Goal: Transaction & Acquisition: Purchase product/service

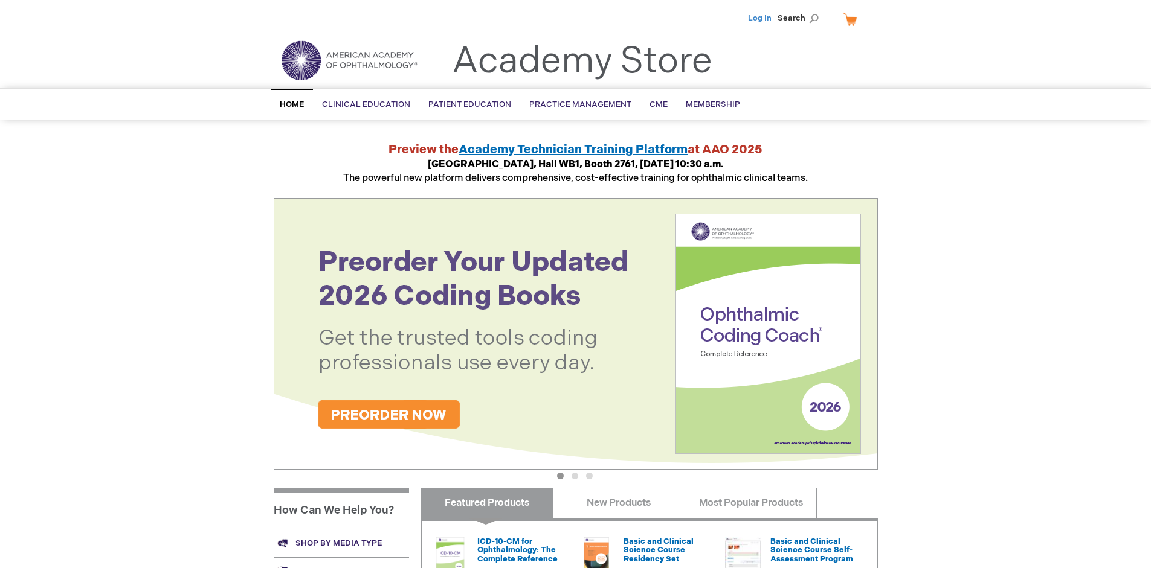
click at [760, 18] on link "Log In" at bounding box center [760, 18] width 24 height 10
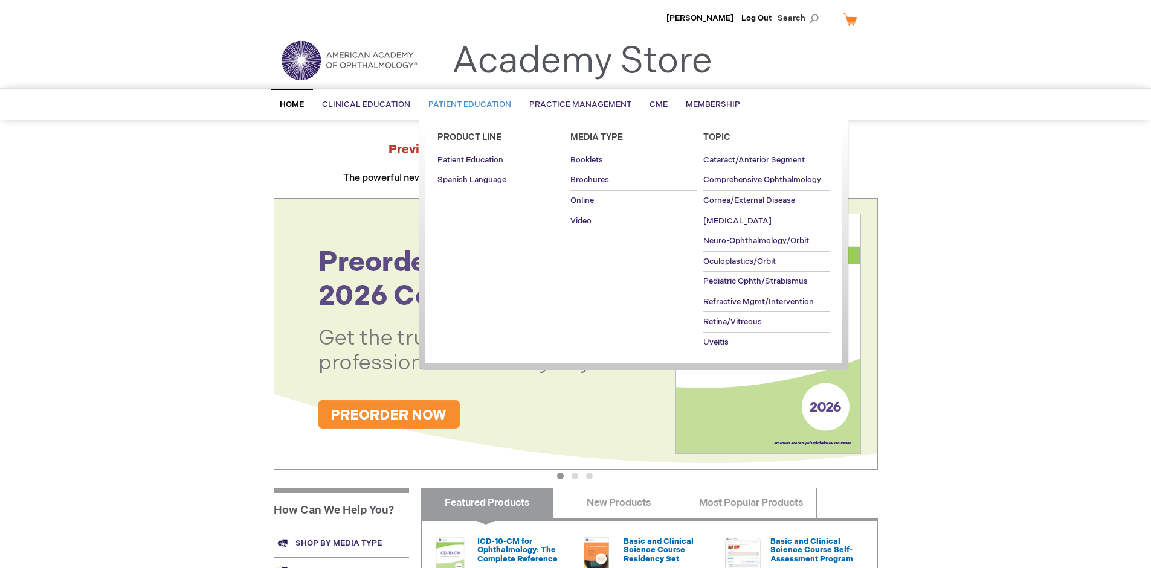
click at [466, 104] on span "Patient Education" at bounding box center [469, 105] width 83 height 10
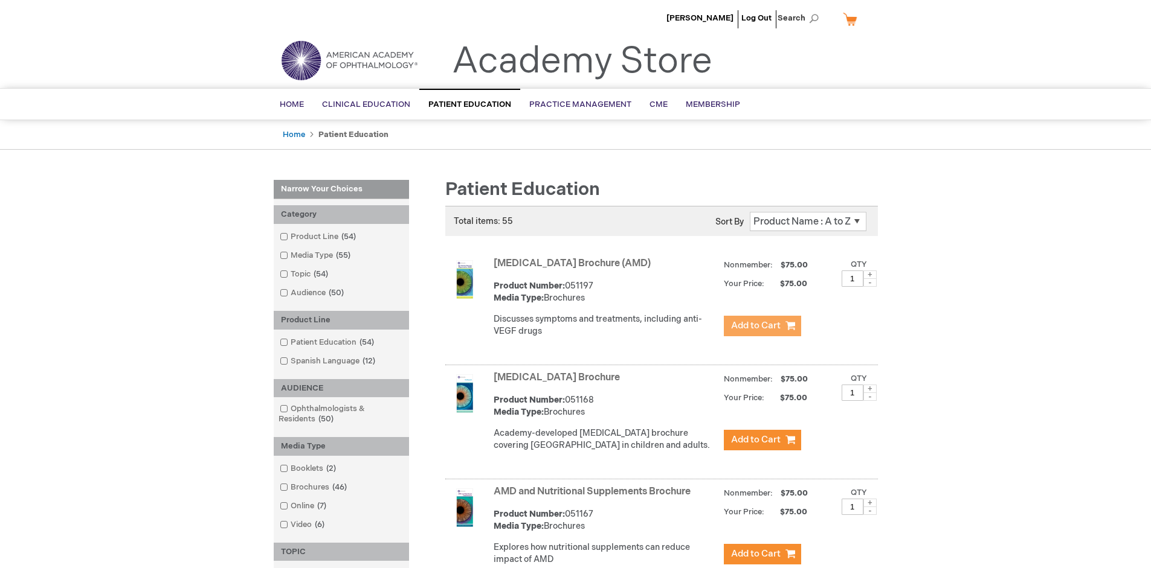
click at [762, 326] on span "Add to Cart" at bounding box center [756, 325] width 50 height 11
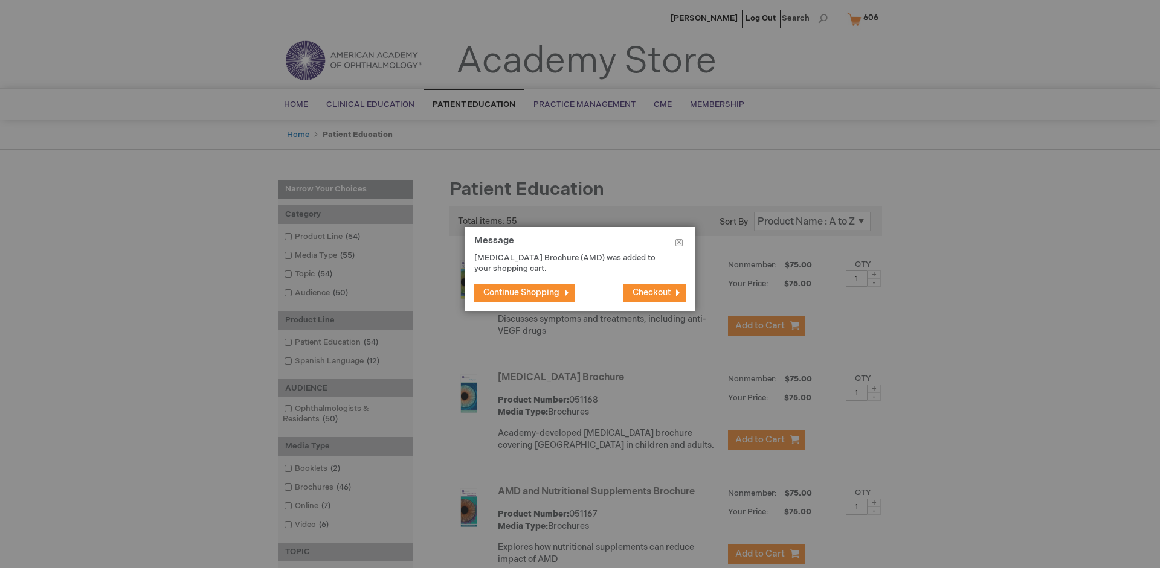
click at [521, 292] on span "Continue Shopping" at bounding box center [521, 293] width 76 height 10
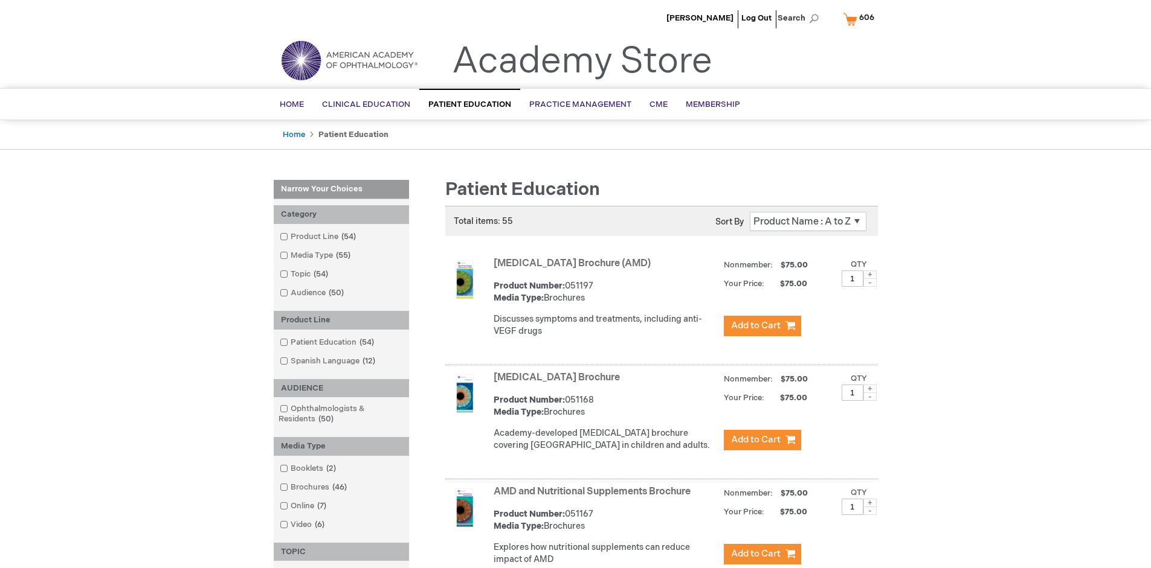
click at [594, 498] on link "AMD and Nutritional Supplements Brochure" at bounding box center [591, 491] width 197 height 11
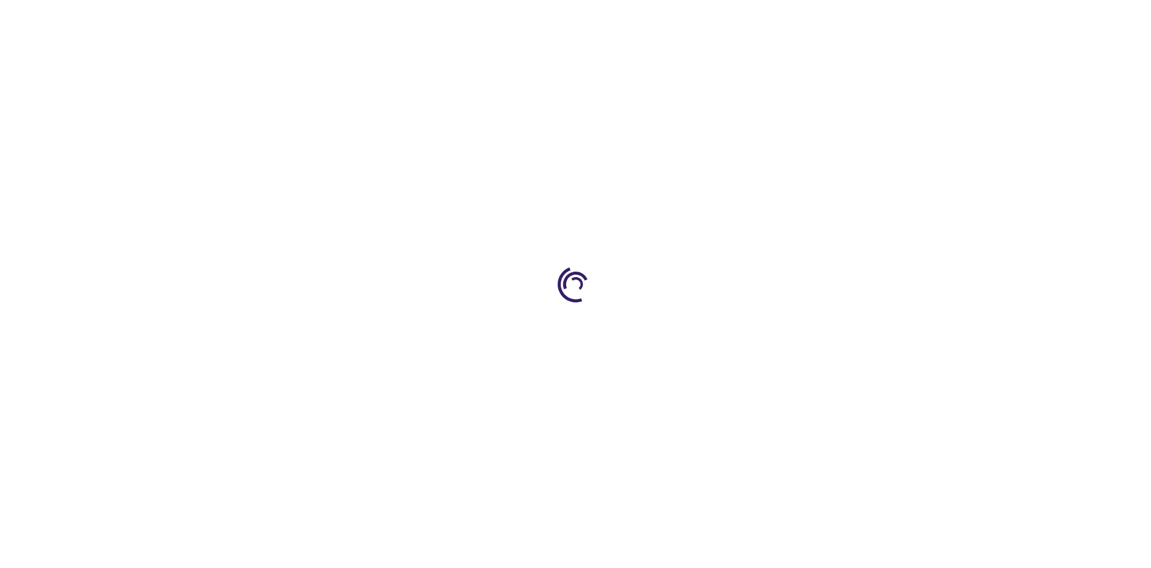
type input "1"
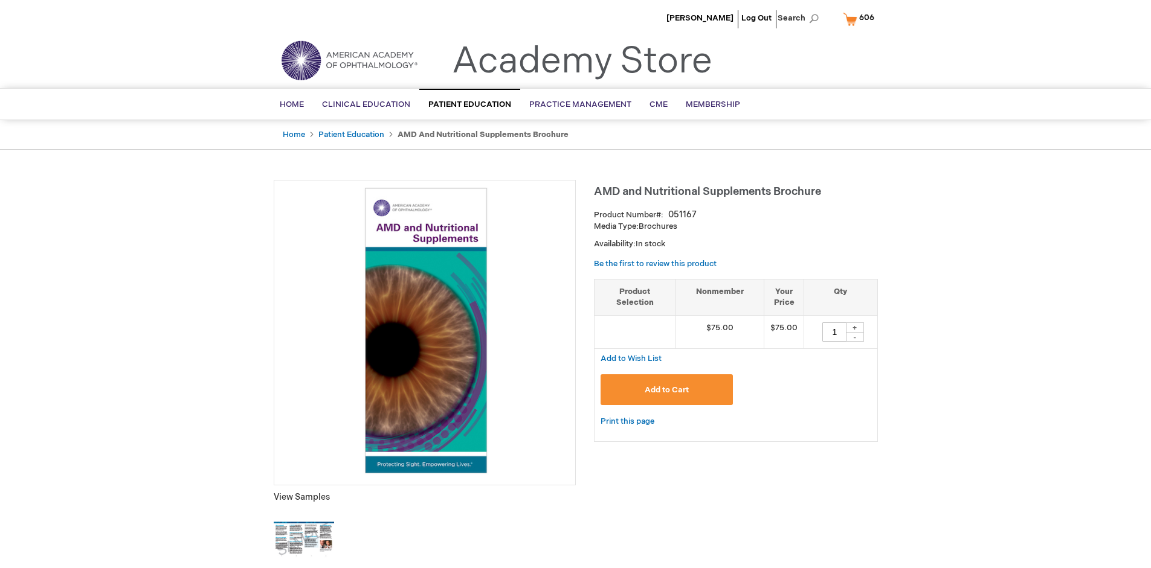
click at [666, 390] on span "Add to Cart" at bounding box center [666, 390] width 44 height 10
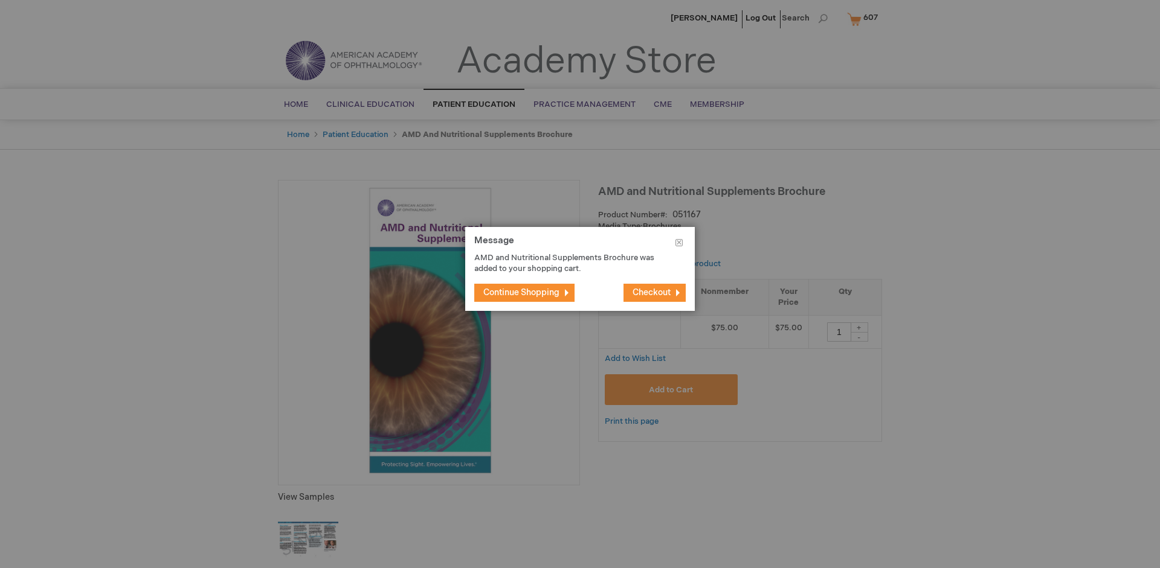
click at [521, 292] on span "Continue Shopping" at bounding box center [521, 293] width 76 height 10
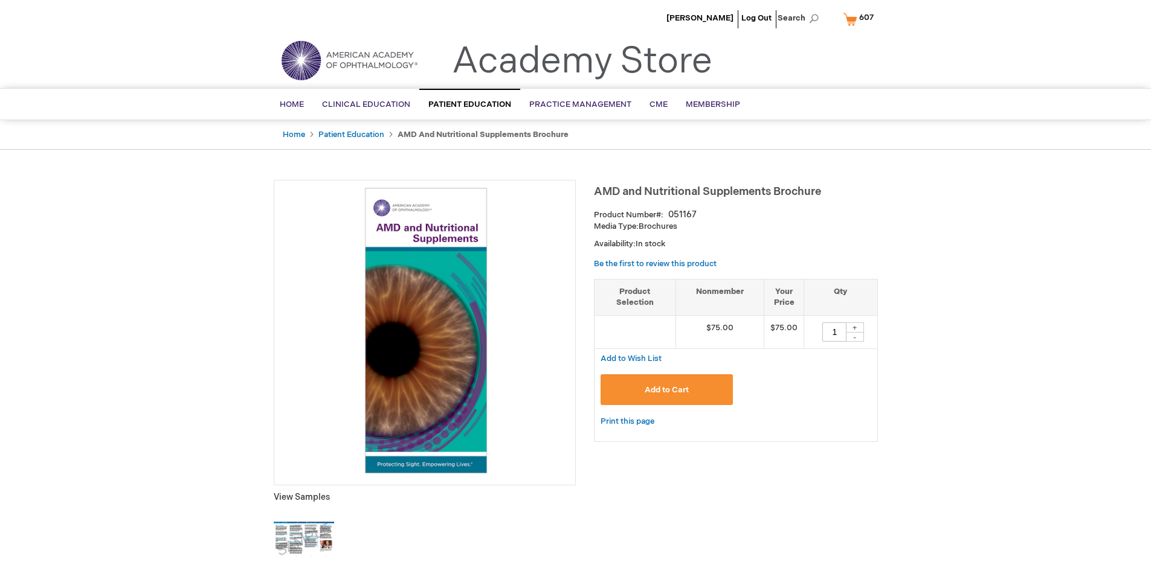
click at [860, 19] on span "607" at bounding box center [866, 18] width 14 height 10
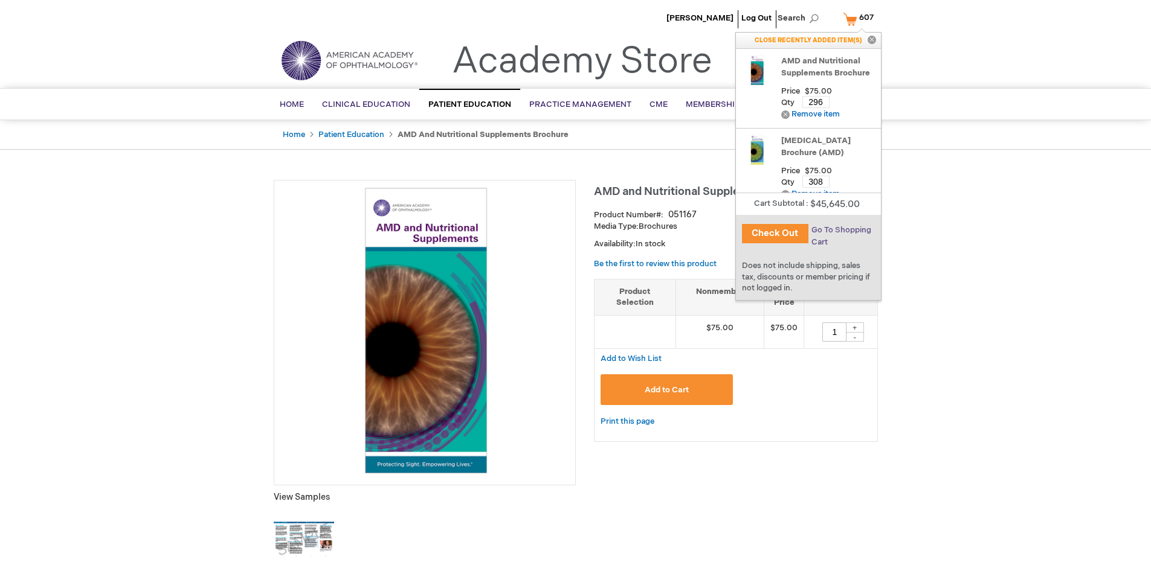
click at [840, 230] on span "Go To Shopping Cart" at bounding box center [841, 236] width 60 height 22
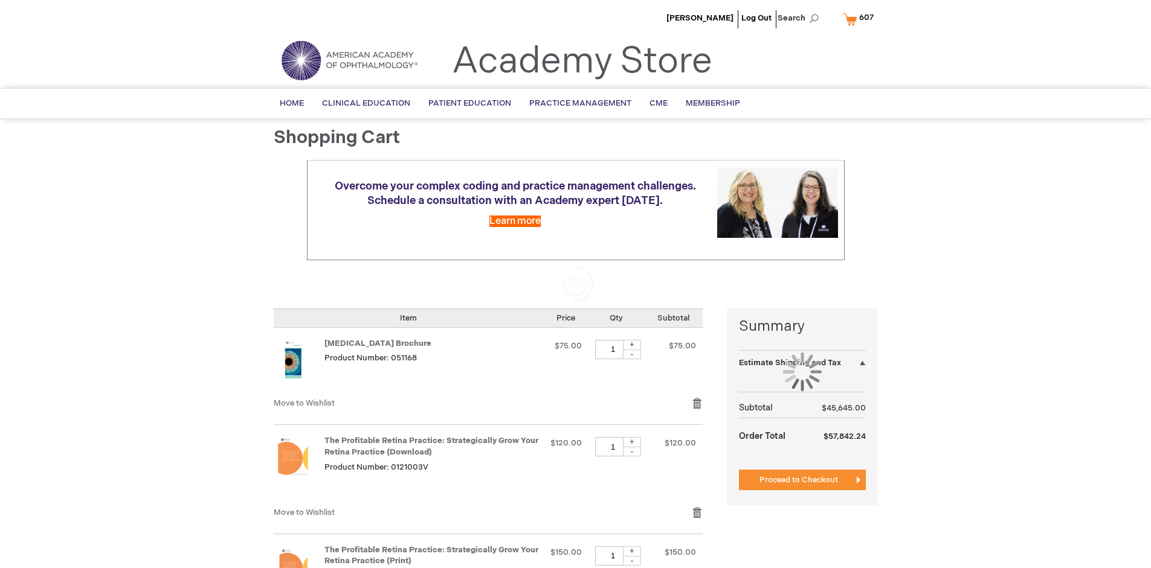
select select "US"
select select "41"
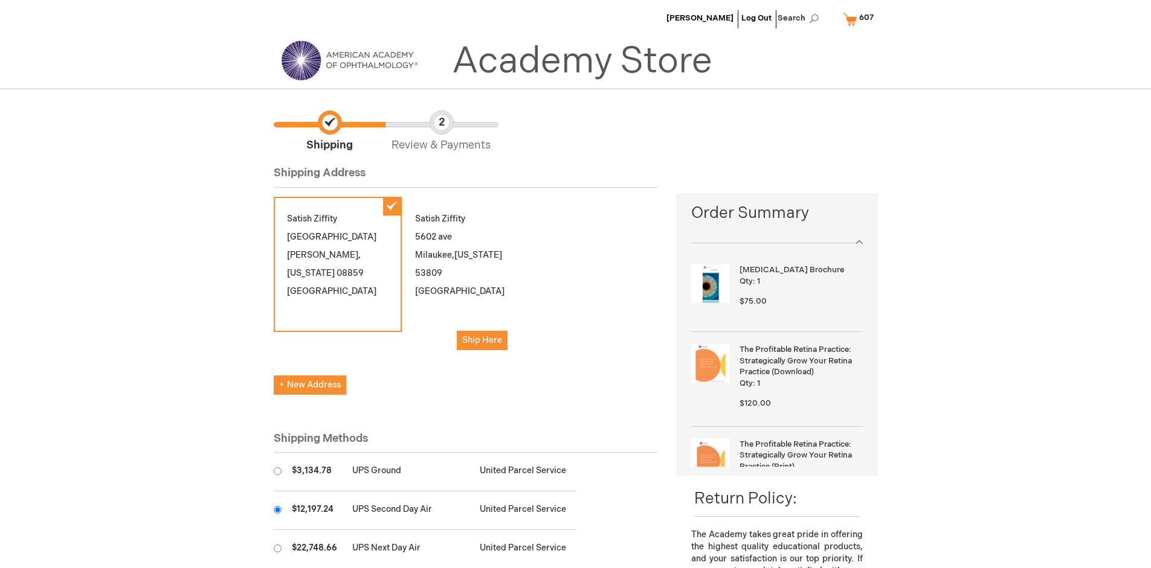
click at [277, 510] on input "radio" at bounding box center [278, 510] width 8 height 8
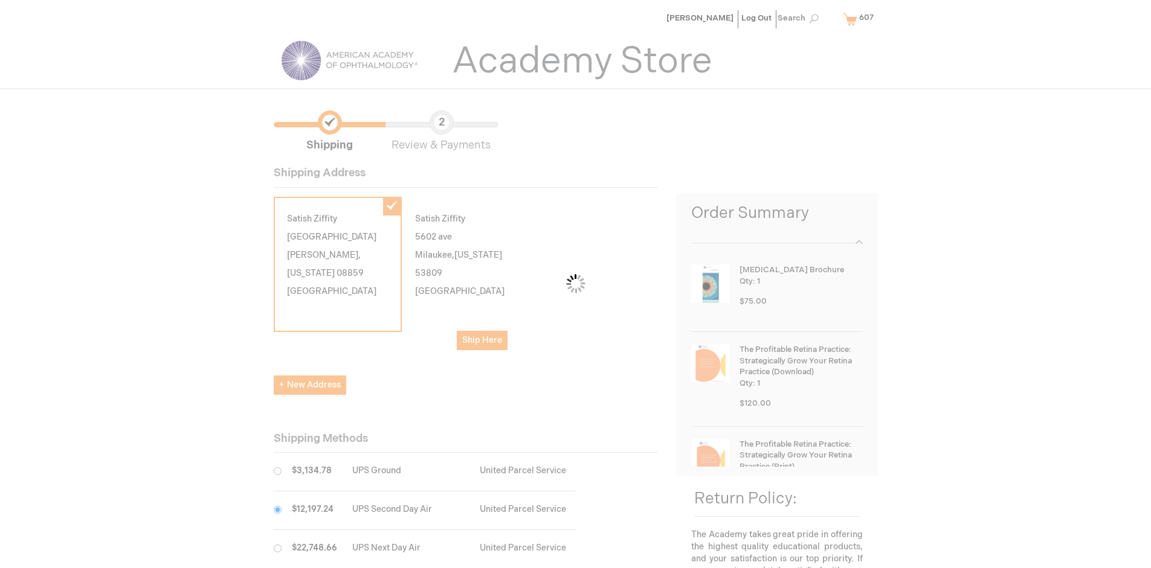
scroll to position [60, 0]
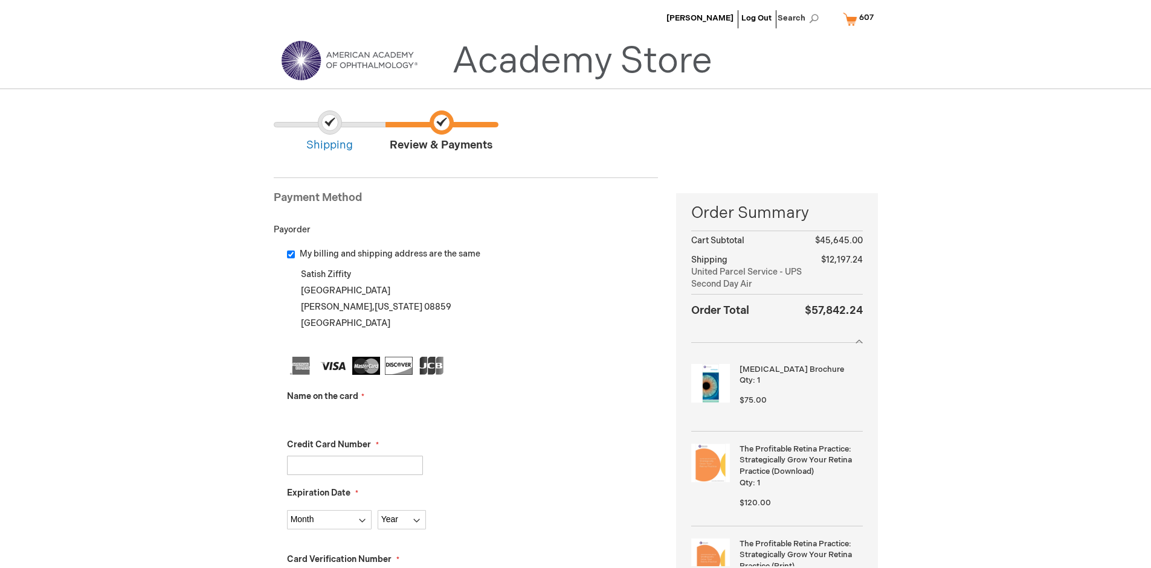
click at [355, 417] on input "Name on the card" at bounding box center [355, 417] width 136 height 19
